Goal: Task Accomplishment & Management: Manage account settings

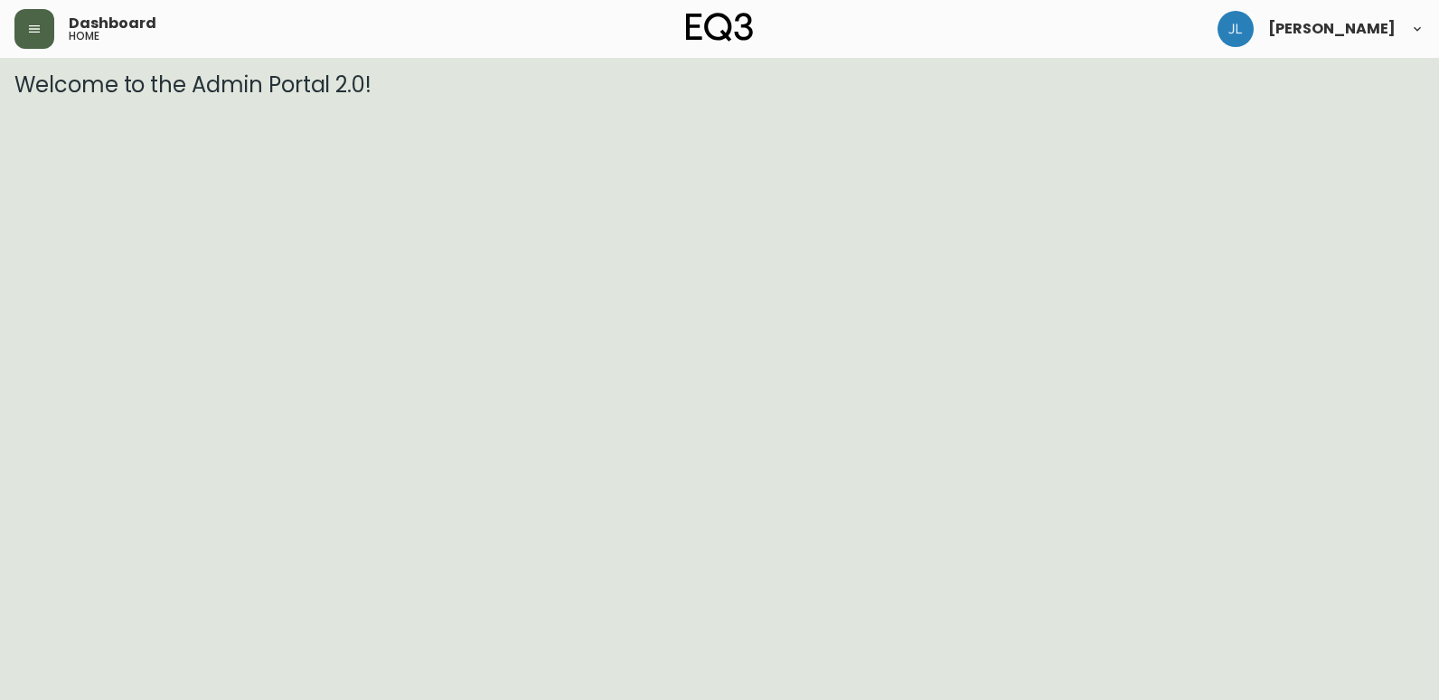
click at [50, 30] on button "button" at bounding box center [34, 29] width 40 height 40
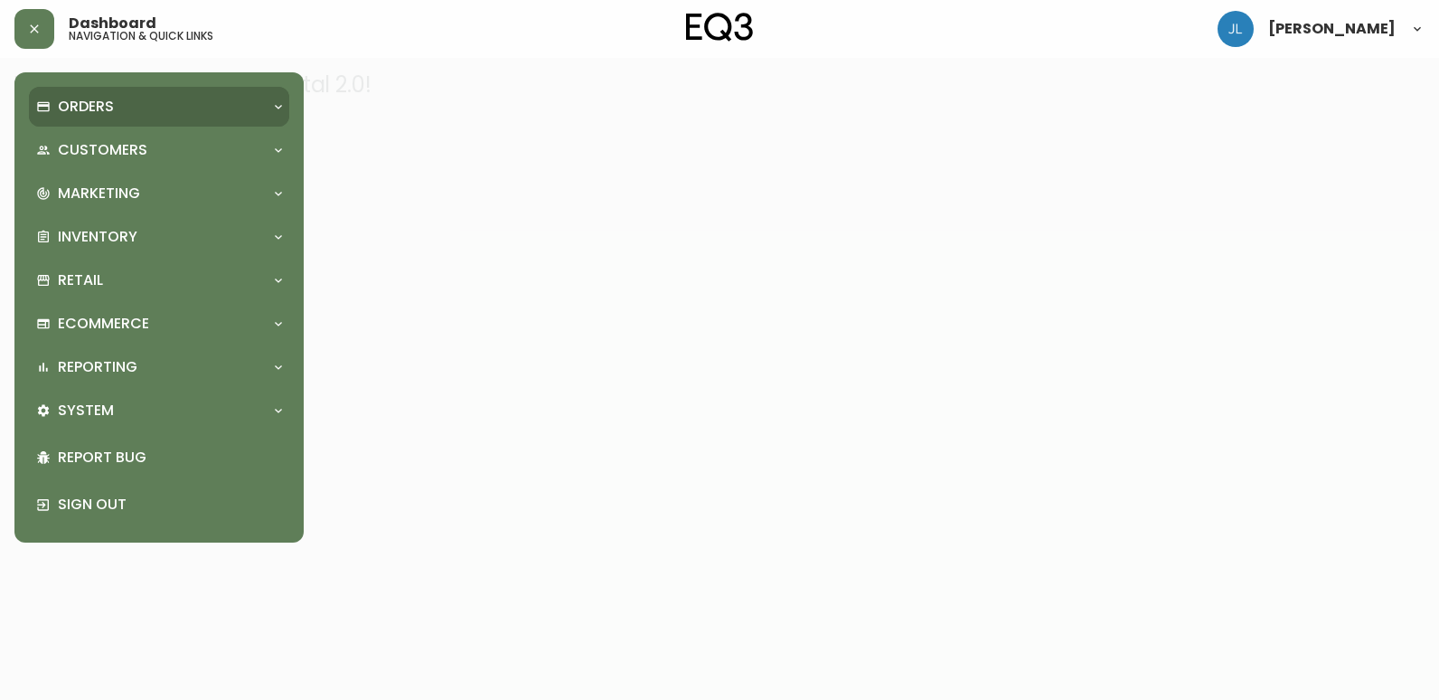
click at [111, 110] on p "Orders" at bounding box center [86, 107] width 56 height 20
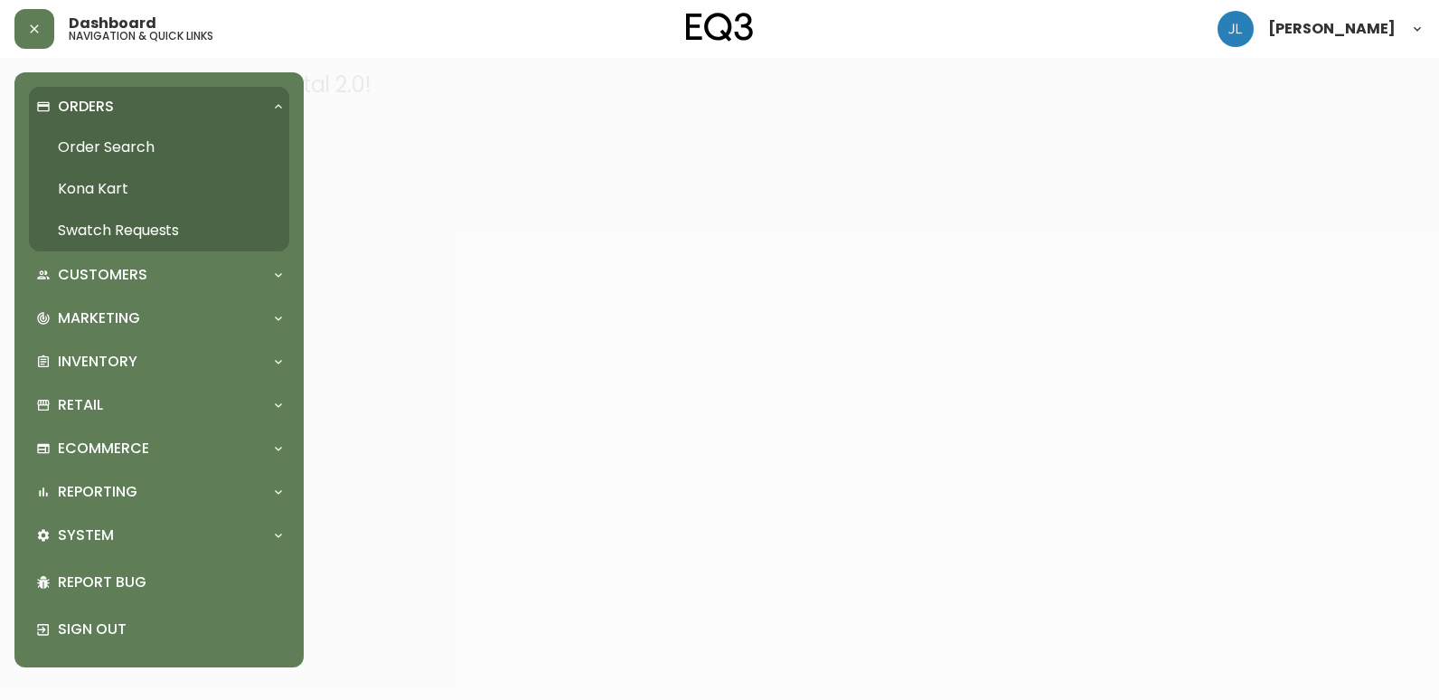
click at [123, 149] on link "Order Search" at bounding box center [159, 148] width 260 height 42
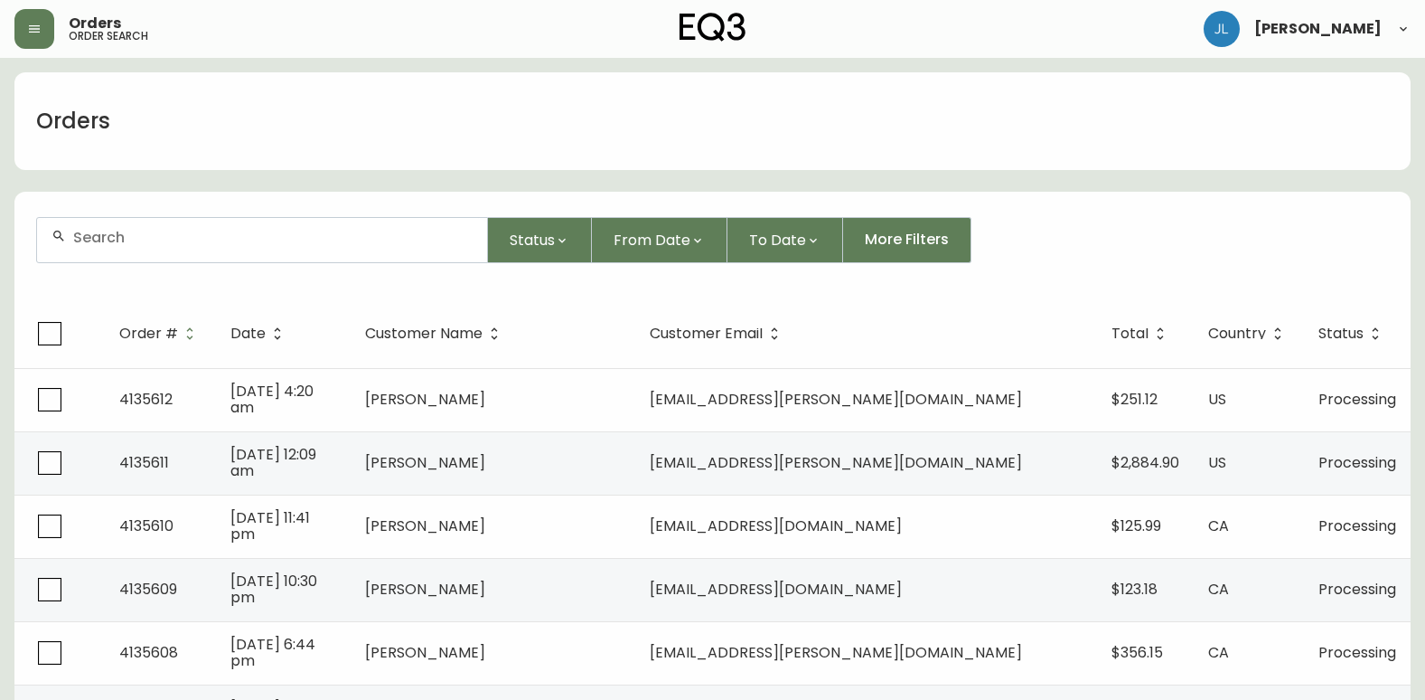
click at [353, 228] on div at bounding box center [262, 240] width 450 height 44
paste input "4135128"
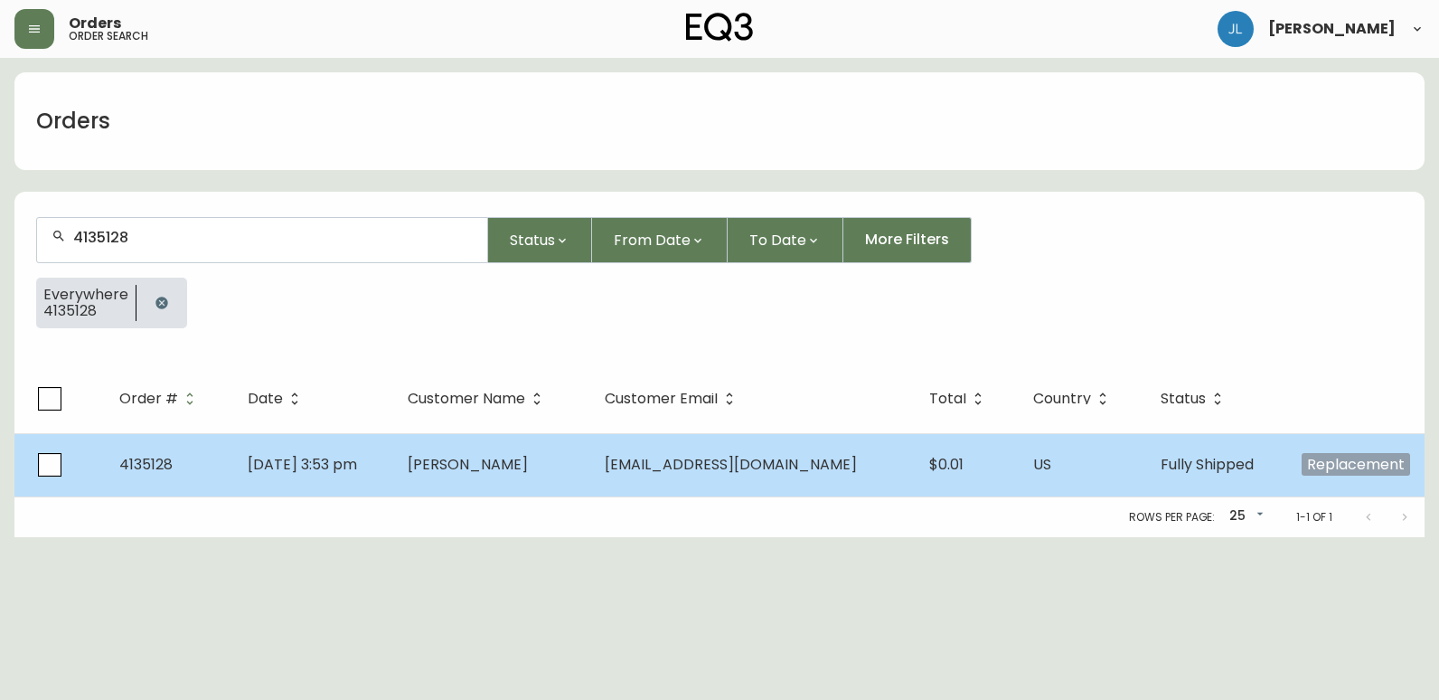
type input "4135128"
click at [393, 465] on td "[DATE] 3:53 pm" at bounding box center [313, 464] width 160 height 63
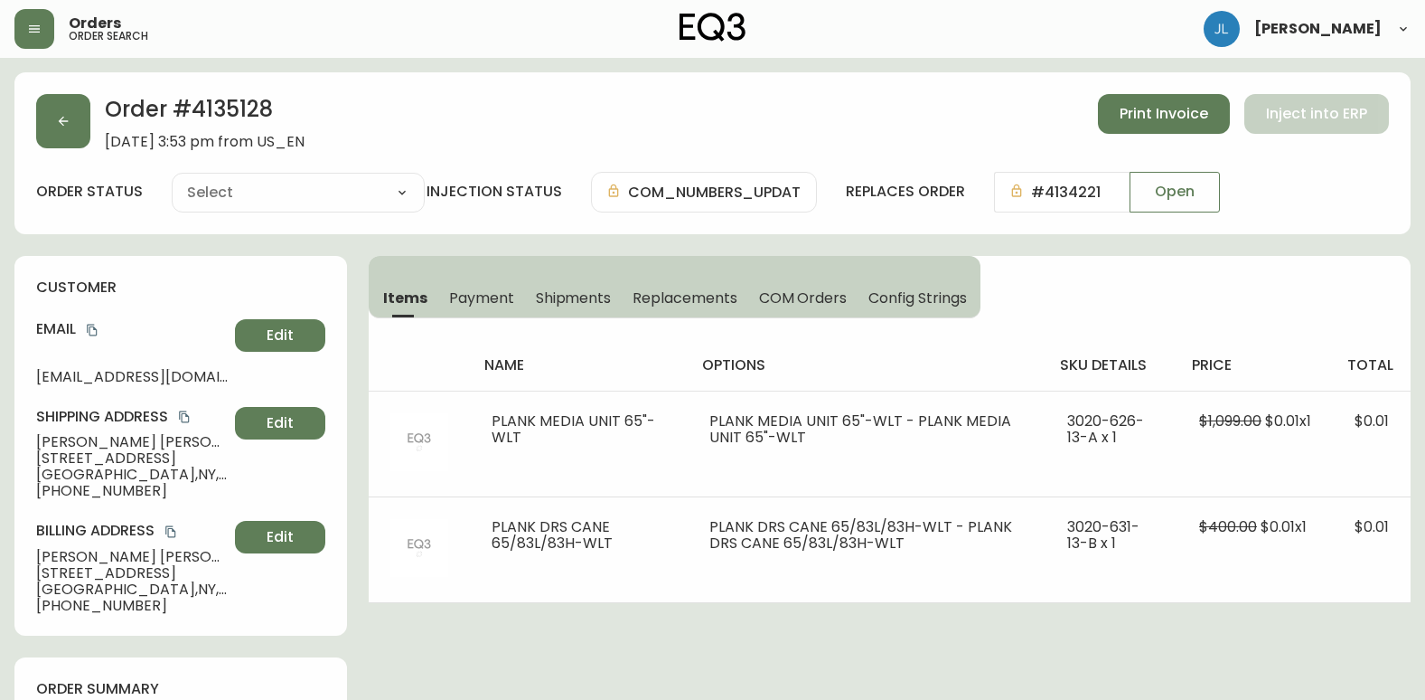
type input "Fully Shipped"
select select "FULLY_SHIPPED"
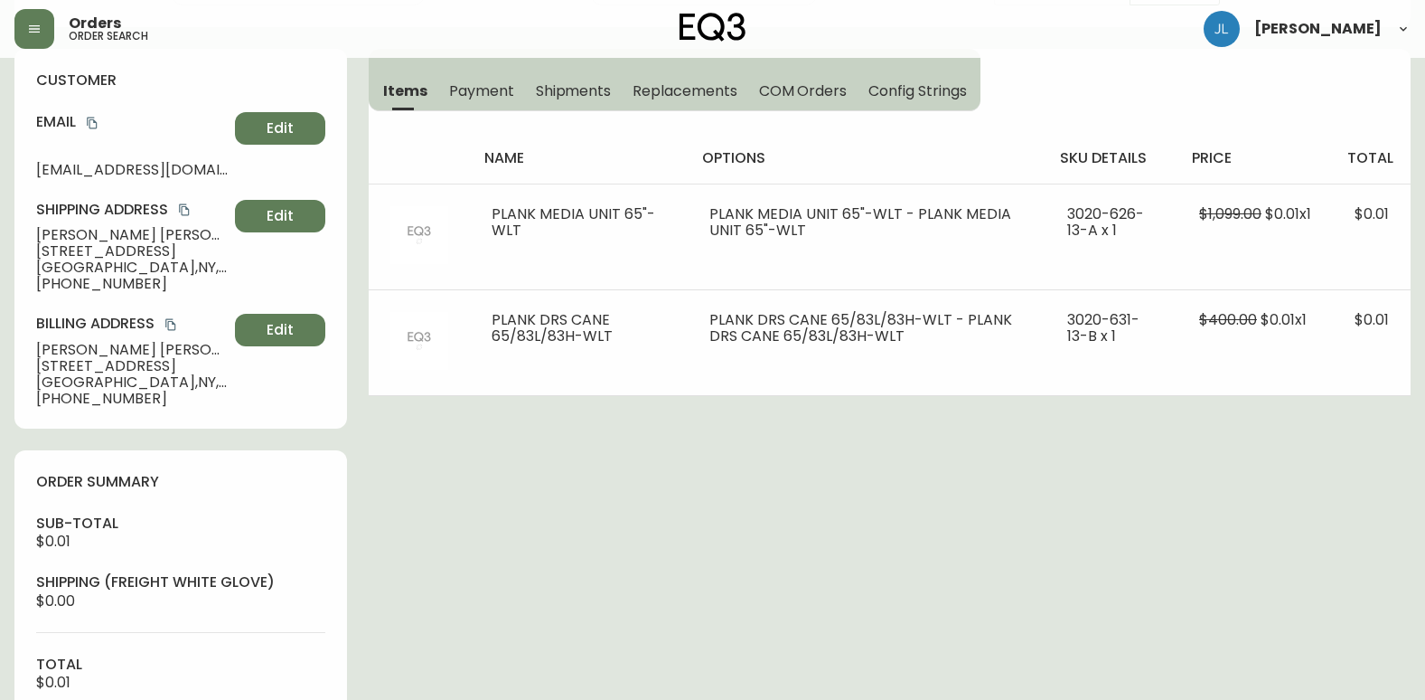
scroll to position [542, 0]
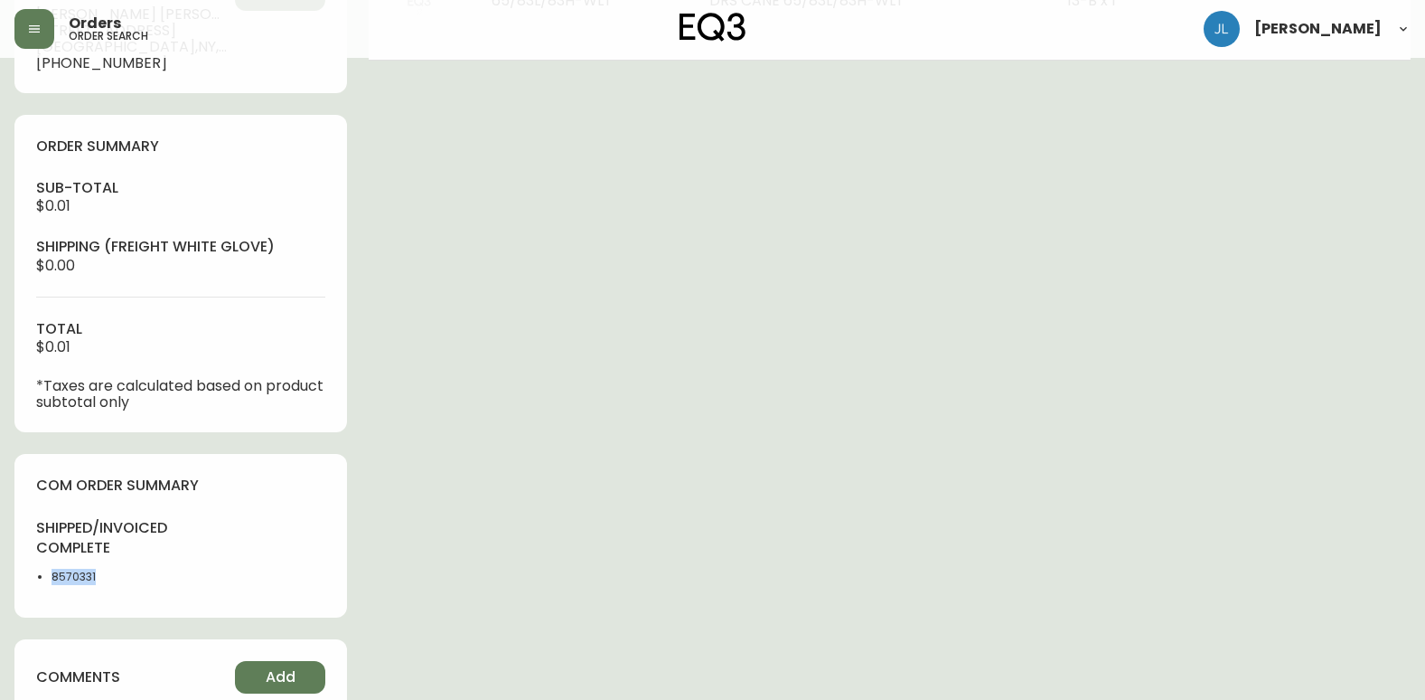
drag, startPoint x: 94, startPoint y: 577, endPoint x: 33, endPoint y: 581, distance: 60.7
click at [33, 581] on div "com order summary shipped/invoiced complete 8570331" at bounding box center [180, 536] width 333 height 164
copy li "8570331"
click at [653, 501] on div "Order # 4135128 [DATE] 3:53 pm from US_EN Print Invoice Inject into ERP order s…" at bounding box center [712, 514] width 1396 height 1968
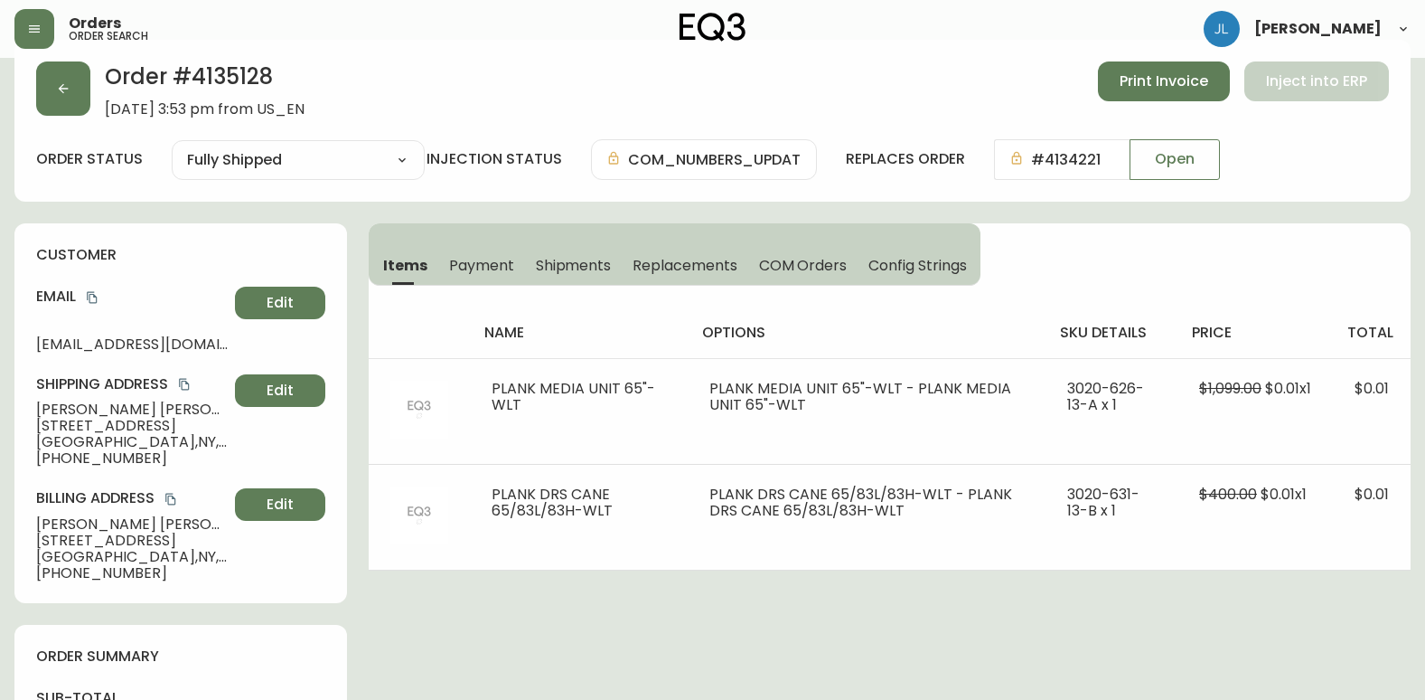
scroll to position [0, 0]
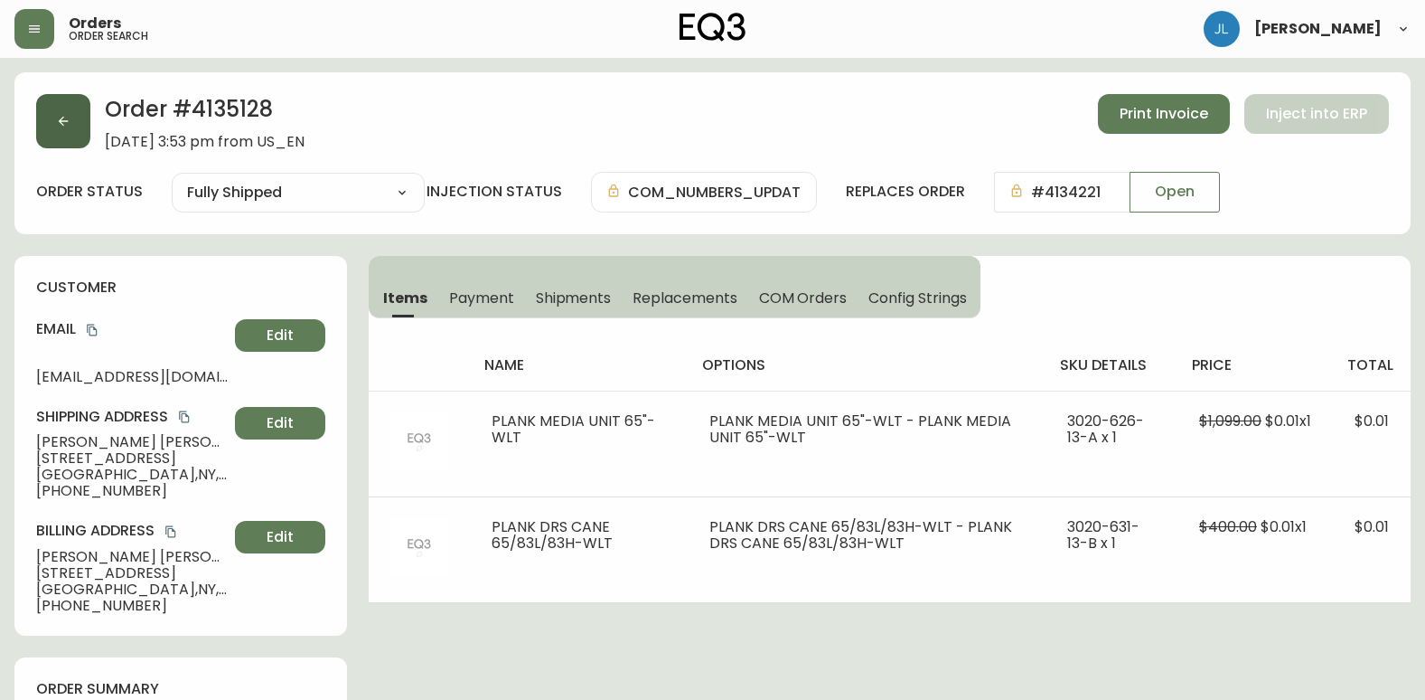
click at [84, 135] on button "button" at bounding box center [63, 121] width 54 height 54
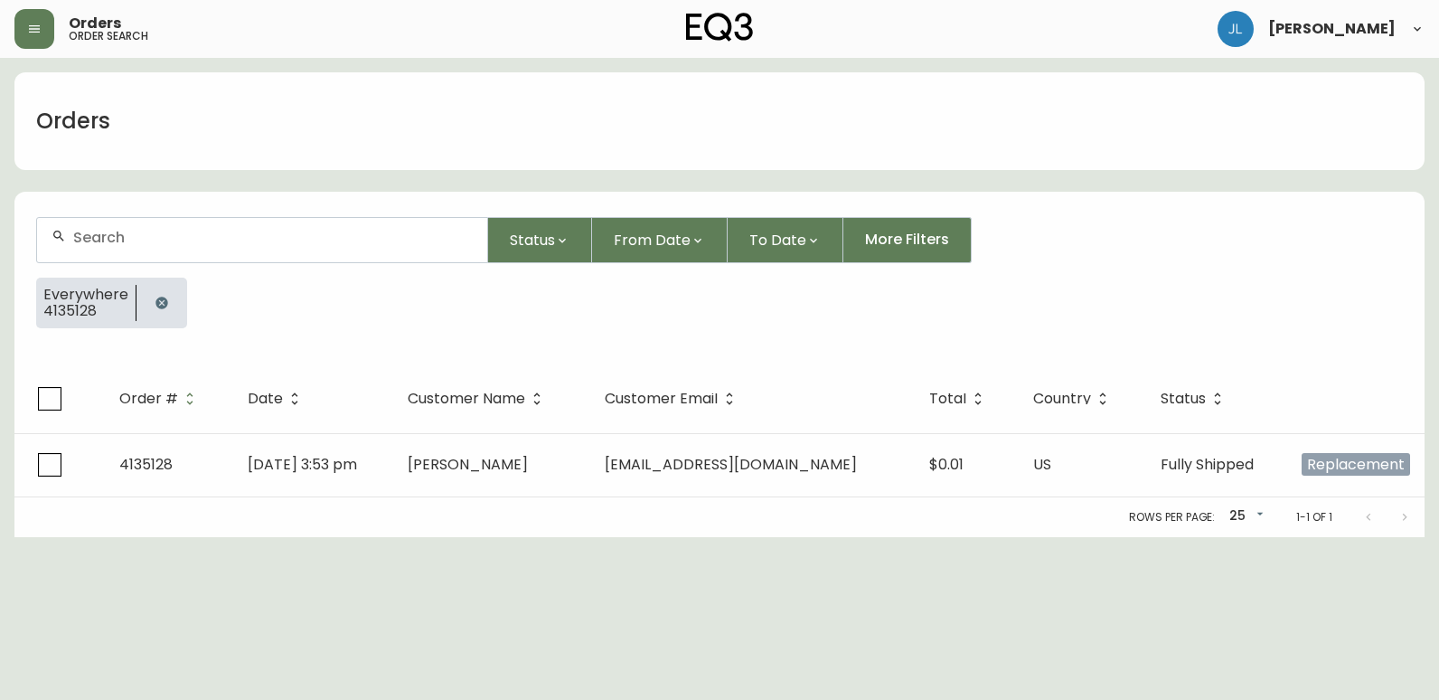
click at [159, 296] on icon "button" at bounding box center [162, 303] width 14 height 14
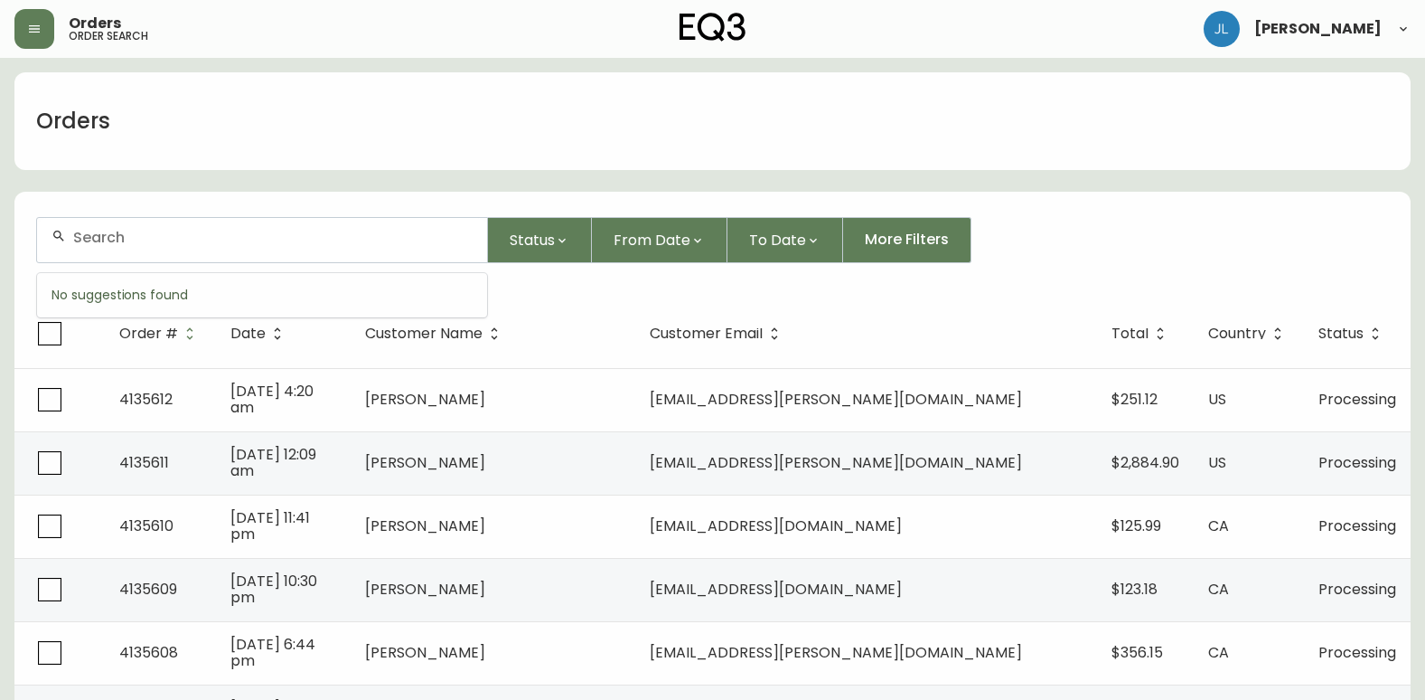
click at [221, 237] on input "text" at bounding box center [272, 237] width 399 height 17
paste input "4133917"
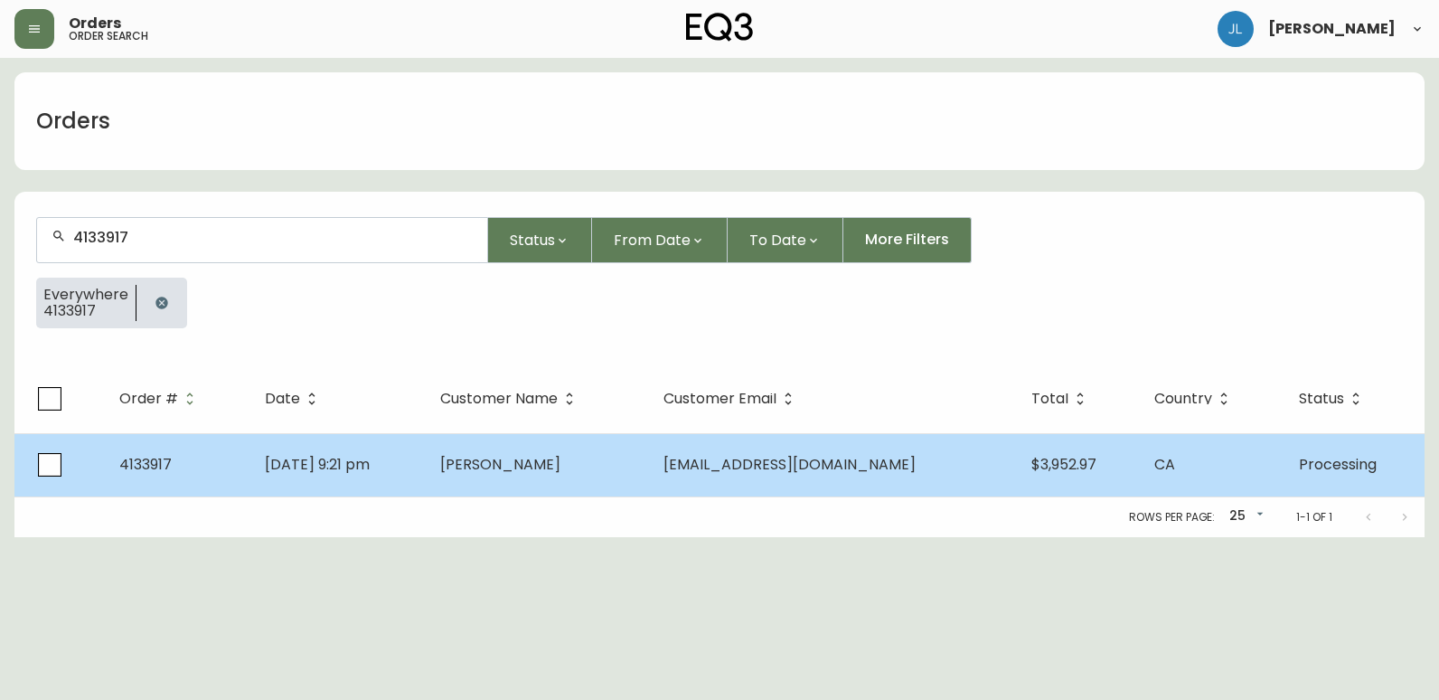
type input "4133917"
click at [221, 472] on td "4133917" at bounding box center [178, 464] width 146 height 63
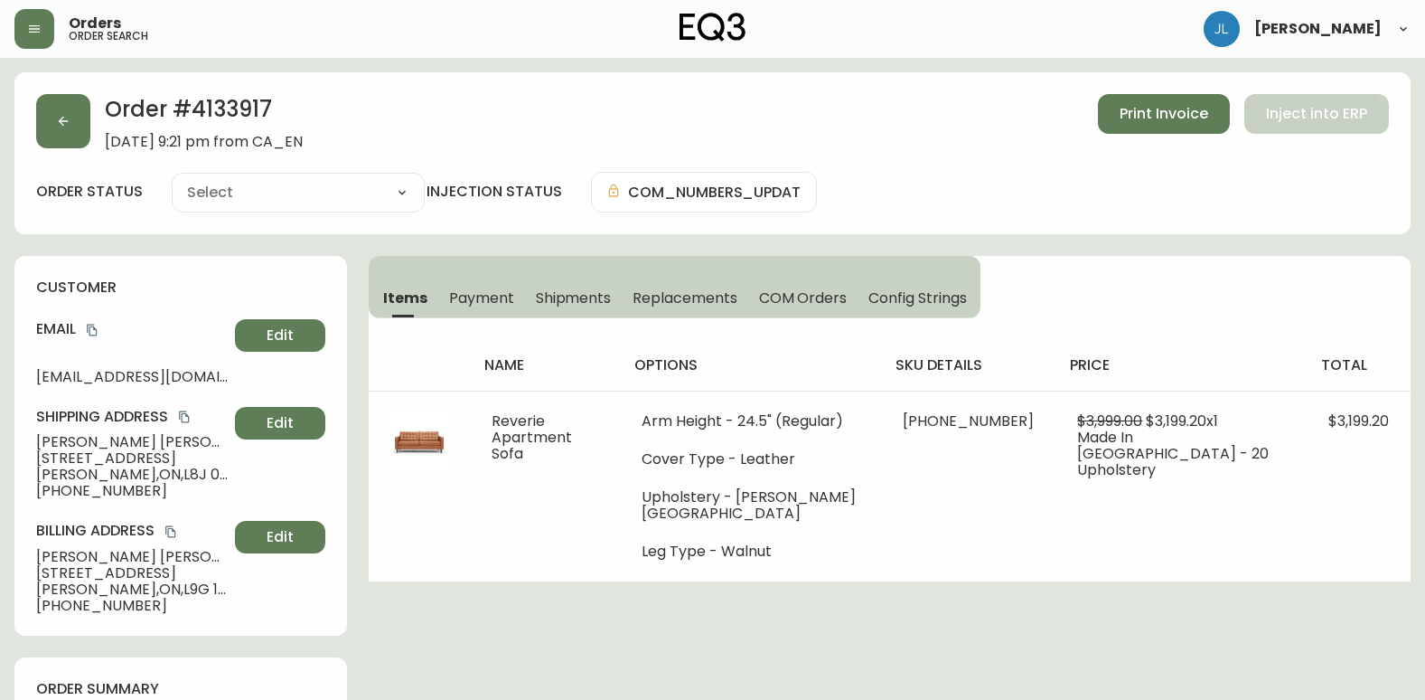
type input "Processing"
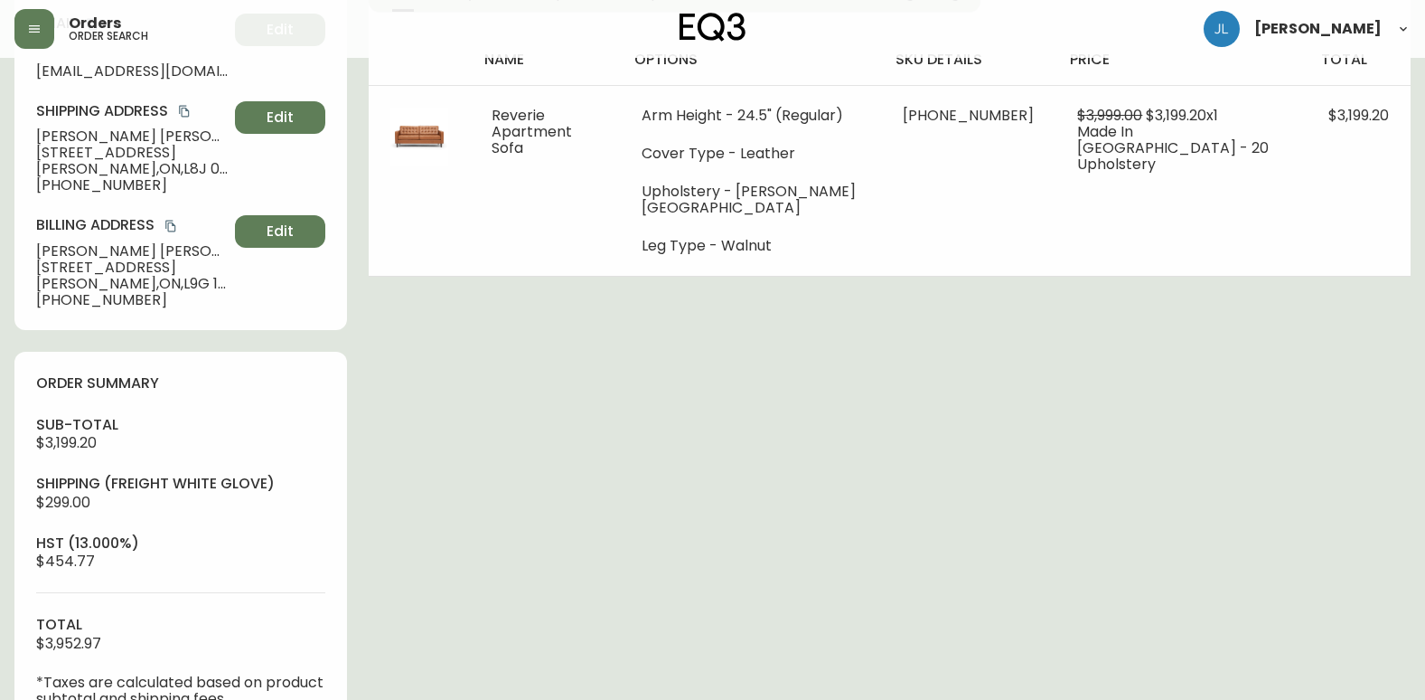
select select "PROCESSING"
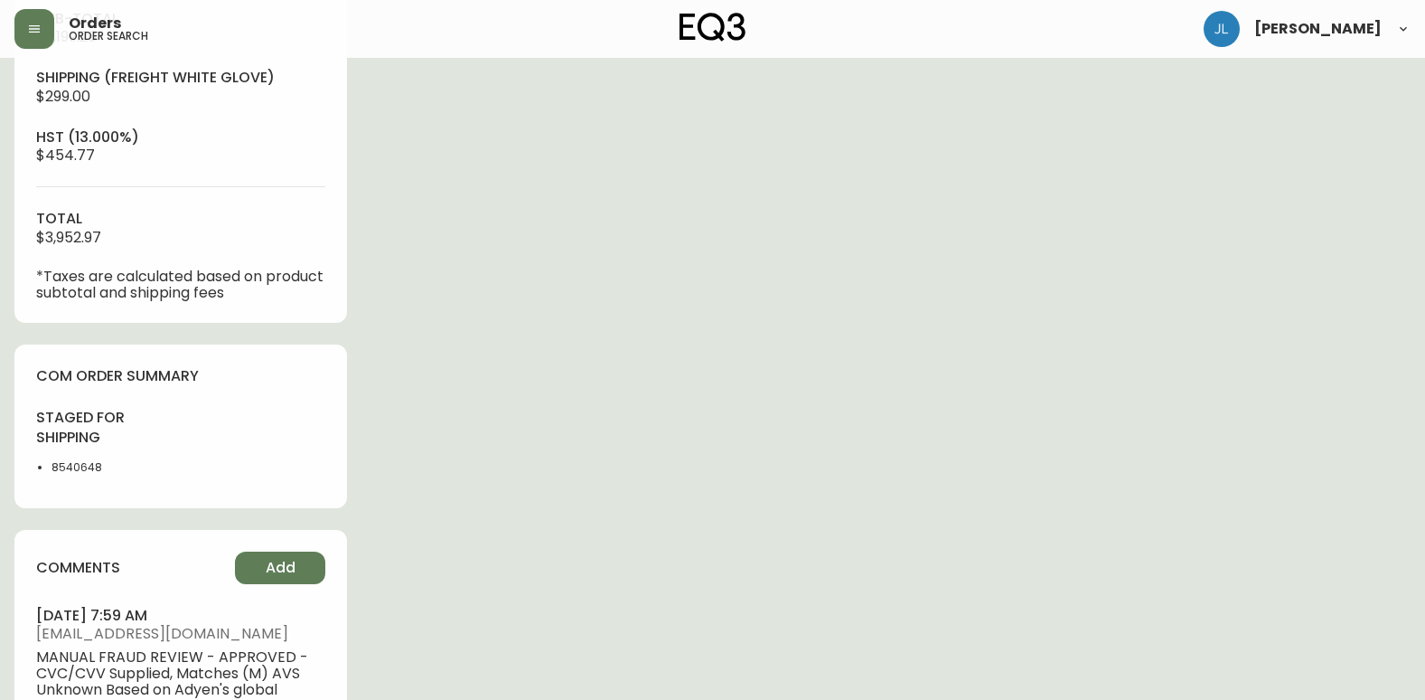
scroll to position [723, 0]
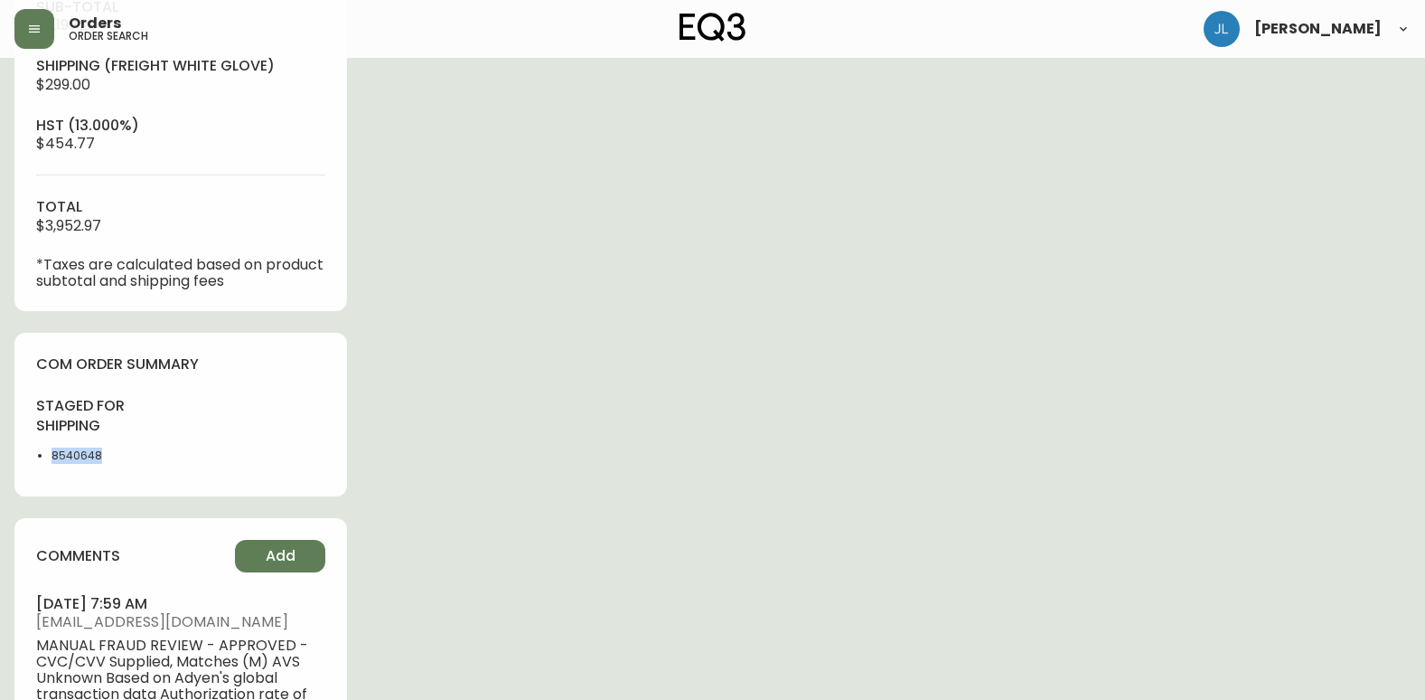
drag, startPoint x: 99, startPoint y: 457, endPoint x: 53, endPoint y: 459, distance: 45.2
click at [53, 459] on li "8540648" at bounding box center [111, 455] width 118 height 16
copy li "8540648"
drag, startPoint x: 1071, startPoint y: 538, endPoint x: 1109, endPoint y: 547, distance: 39.0
click at [1071, 538] on div "Order # 4133917 [DATE] 9:21 pm from CA_EN Print Invoice Inject into ERP order s…" at bounding box center [712, 159] width 1396 height 1620
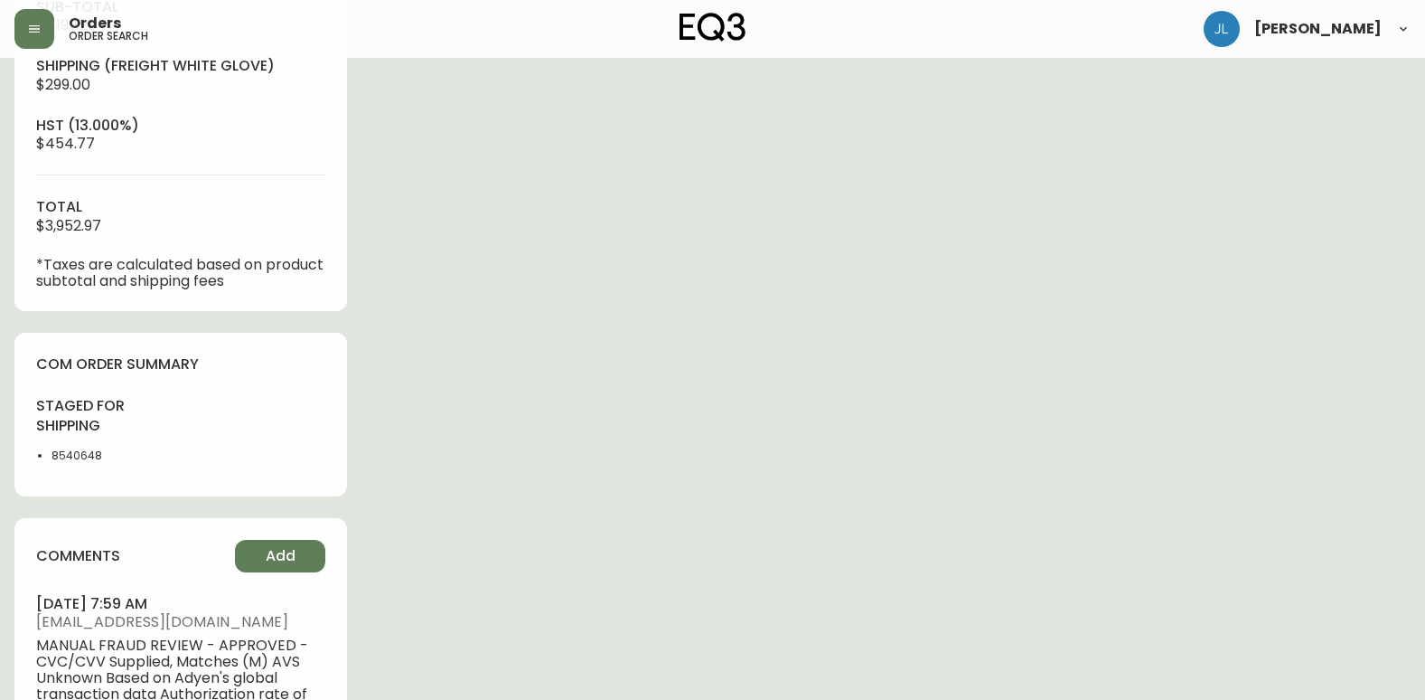
scroll to position [271, 0]
